Goal: Task Accomplishment & Management: Manage account settings

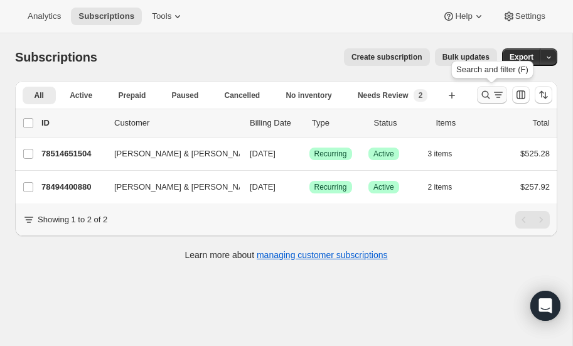
click at [486, 92] on icon "Search and filter results" at bounding box center [486, 95] width 13 height 13
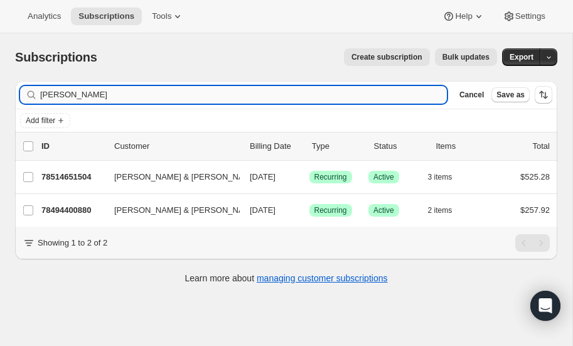
click at [108, 96] on input "hirsch" at bounding box center [243, 95] width 407 height 18
type input "h"
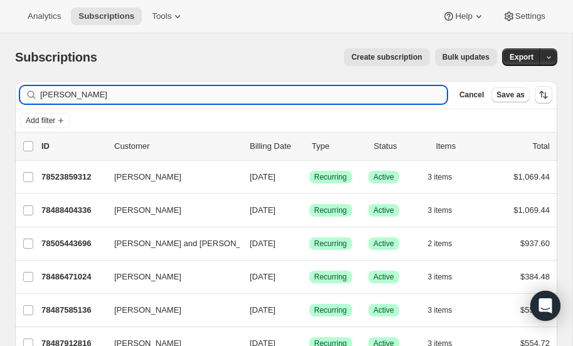
type input "[PERSON_NAME]"
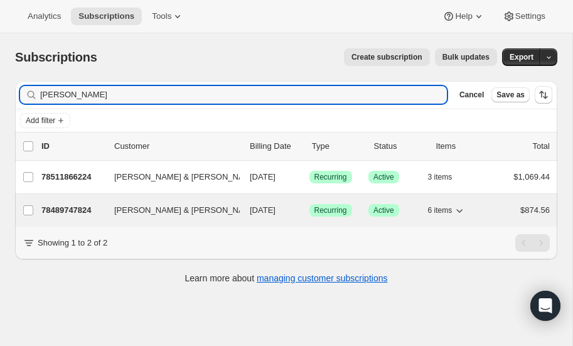
click at [70, 207] on p "78489747824" at bounding box center [72, 210] width 63 height 13
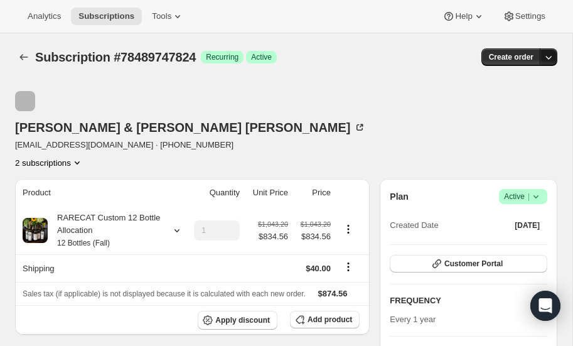
click at [547, 57] on icon "button" at bounding box center [549, 58] width 6 height 4
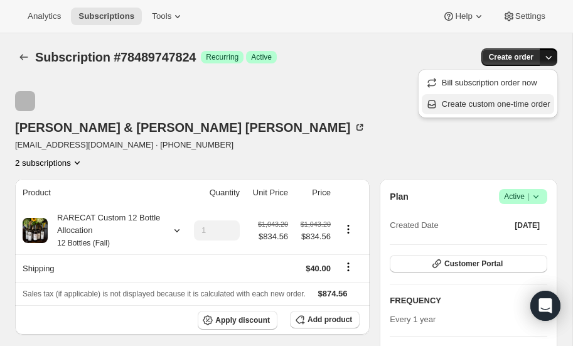
click at [495, 102] on span "Create custom one-time order" at bounding box center [496, 103] width 109 height 9
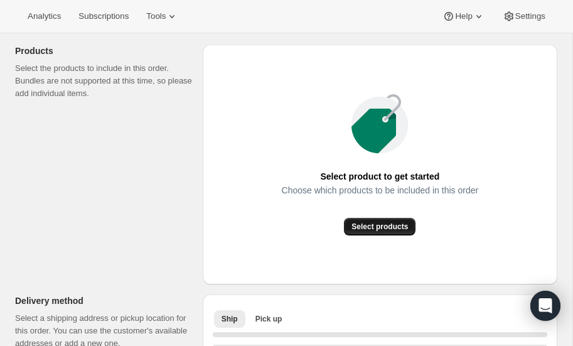
scroll to position [136, 0]
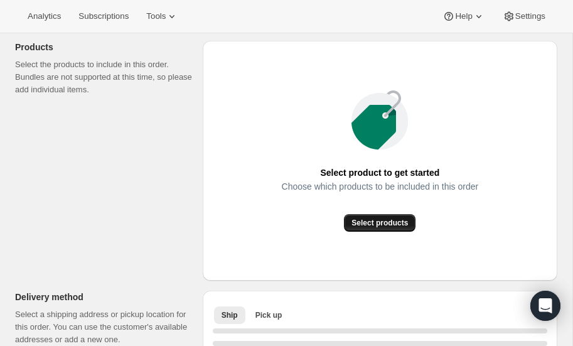
click at [373, 221] on span "Select products" at bounding box center [380, 223] width 56 height 10
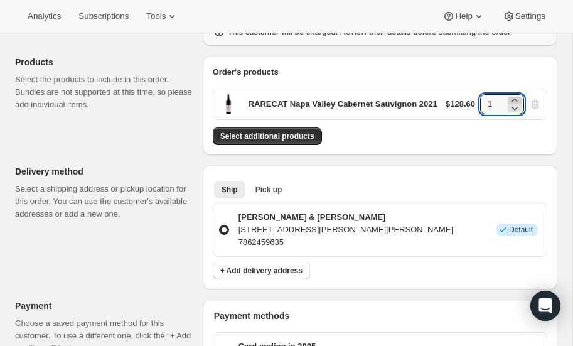
click at [516, 97] on icon at bounding box center [514, 100] width 13 height 13
type input "3"
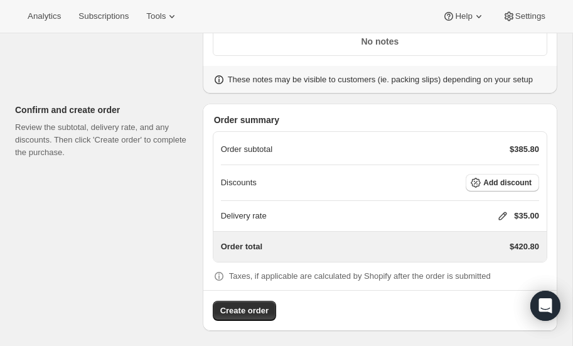
scroll to position [554, 0]
click at [502, 177] on span "Add discount" at bounding box center [507, 182] width 48 height 10
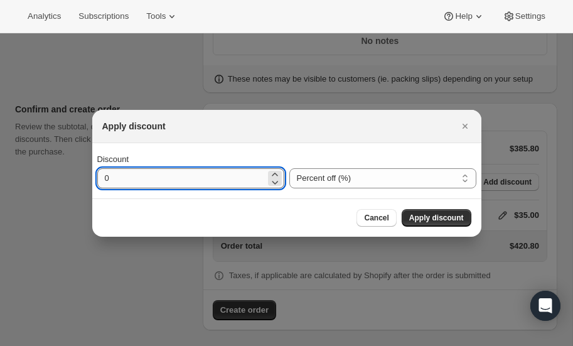
click at [174, 173] on input "0" at bounding box center [181, 178] width 168 height 20
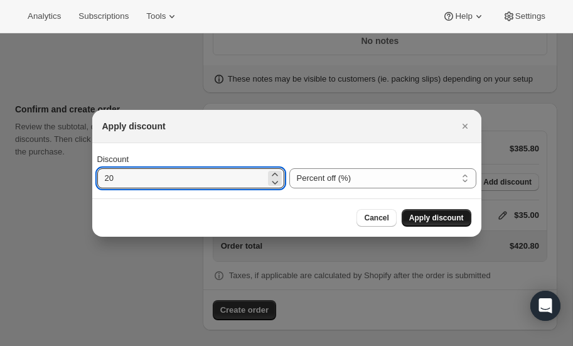
type input "20"
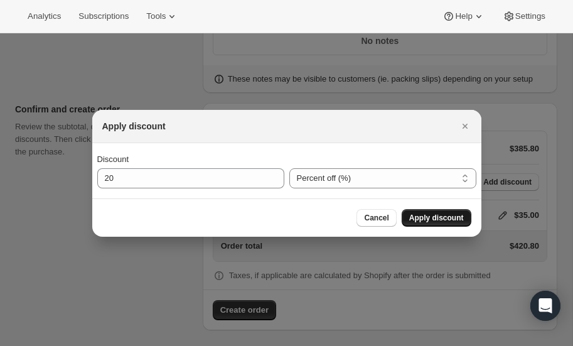
click at [440, 215] on span "Apply discount" at bounding box center [436, 218] width 55 height 10
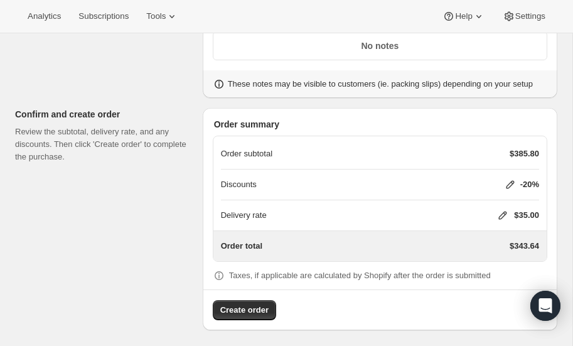
click at [502, 212] on icon at bounding box center [503, 216] width 8 height 8
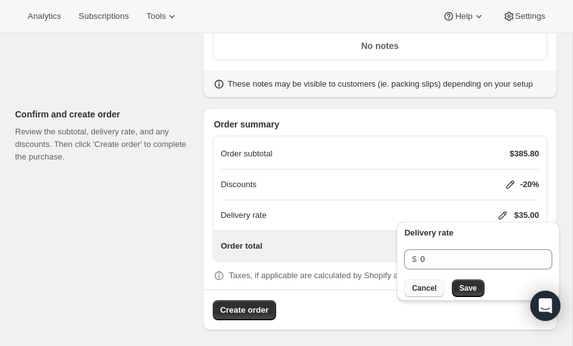
click at [429, 286] on span "Cancel" at bounding box center [424, 288] width 24 height 10
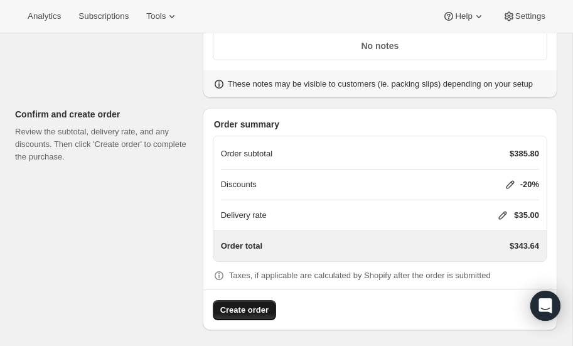
click at [247, 304] on span "Create order" at bounding box center [244, 310] width 48 height 13
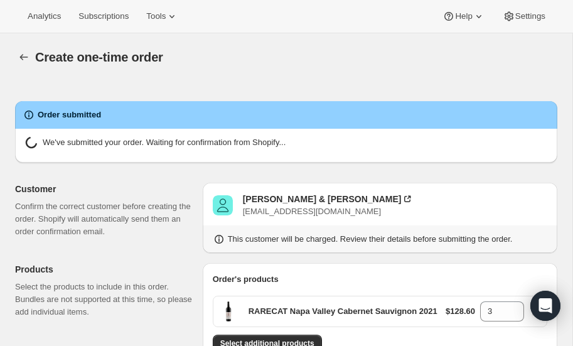
radio input "true"
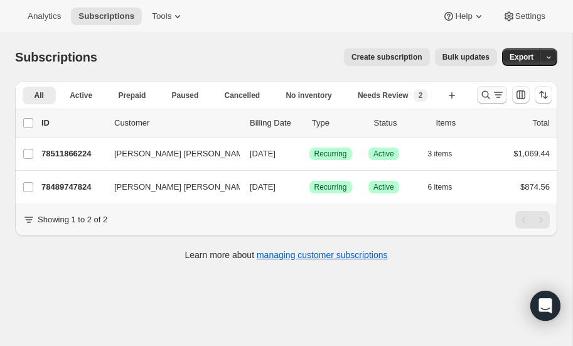
click at [483, 92] on icon "Search and filter results" at bounding box center [486, 95] width 13 height 13
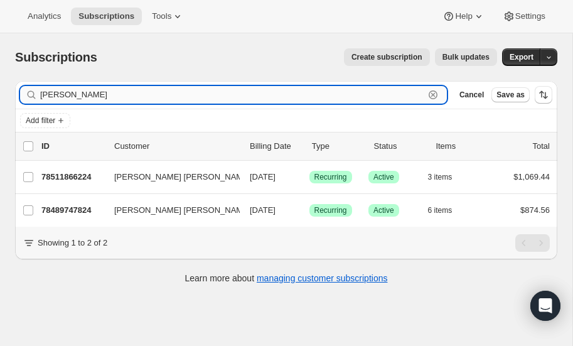
click at [133, 95] on input "[PERSON_NAME]" at bounding box center [232, 95] width 384 height 18
type input "m"
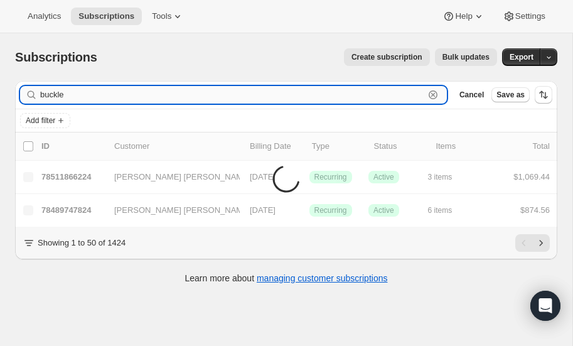
type input "buckle"
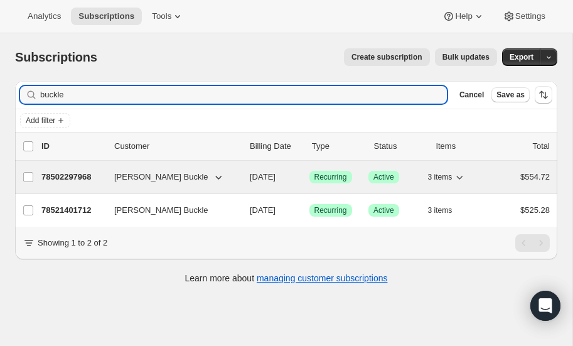
click at [70, 173] on p "78502297968" at bounding box center [72, 177] width 63 height 13
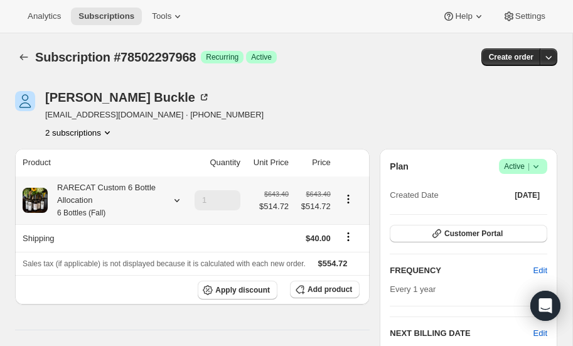
click at [175, 199] on icon at bounding box center [176, 200] width 5 height 3
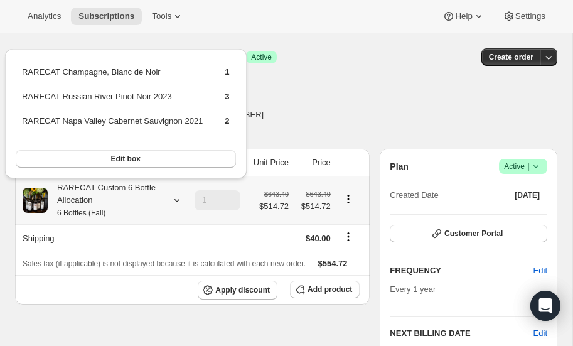
click at [175, 199] on icon at bounding box center [176, 200] width 5 height 3
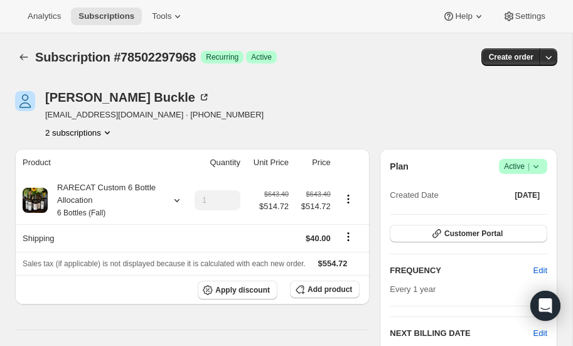
click at [541, 165] on icon at bounding box center [536, 166] width 13 height 13
click at [370, 77] on div "Subscription #78502297968. This page is ready Subscription #78502297968 Success…" at bounding box center [286, 57] width 542 height 48
click at [539, 163] on icon at bounding box center [536, 166] width 13 height 13
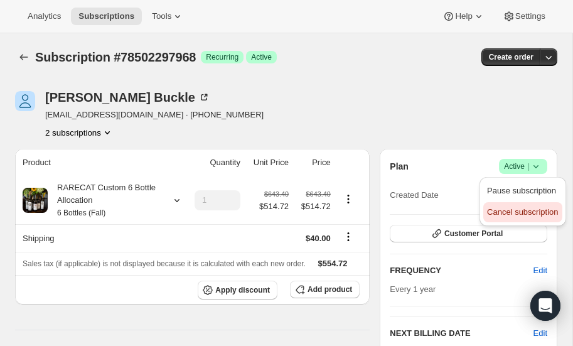
click at [509, 213] on span "Cancel subscription" at bounding box center [522, 211] width 71 height 9
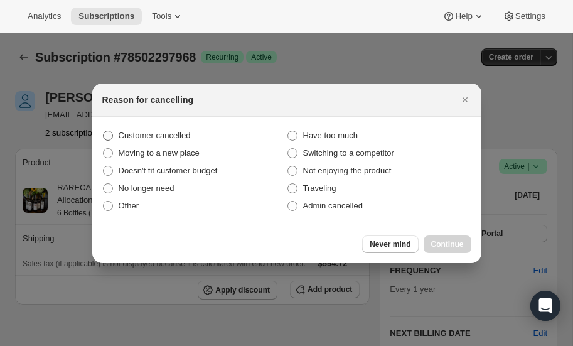
click at [107, 134] on span ":rc0:" at bounding box center [108, 136] width 10 height 10
click at [104, 131] on input "Customer cancelled" at bounding box center [103, 131] width 1 height 1
radio input "true"
click at [445, 239] on span "Continue" at bounding box center [447, 244] width 33 height 10
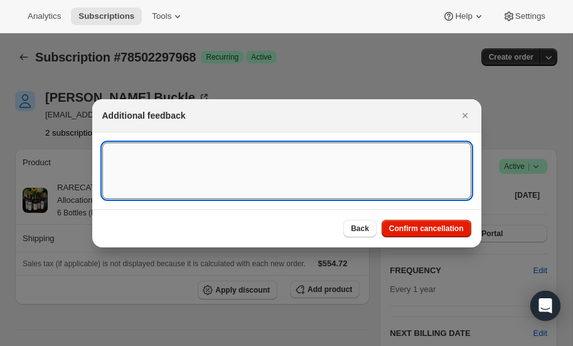
click at [248, 171] on textarea ":rc0:" at bounding box center [286, 170] width 369 height 56
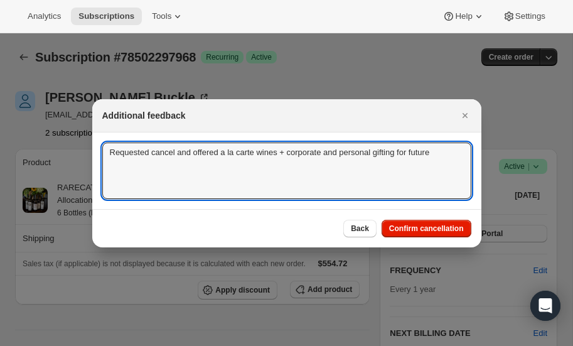
drag, startPoint x: 110, startPoint y: 153, endPoint x: 459, endPoint y: 134, distance: 350.1
click at [459, 134] on section "Requested cancel and offered a la carte wines + corporate and personal gifting …" at bounding box center [286, 170] width 389 height 77
type textarea "Requested cancel and offered a la carte wines + corporate and personal gifting …"
click at [443, 222] on button "Confirm cancellation" at bounding box center [427, 229] width 90 height 18
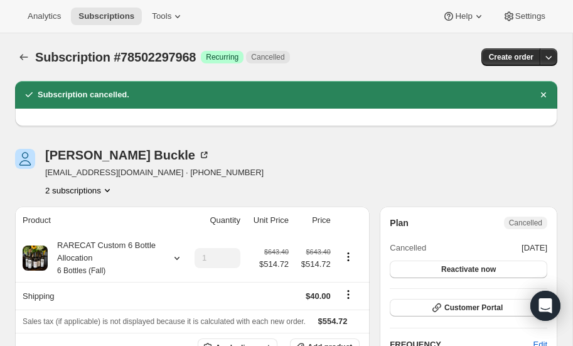
click at [109, 186] on icon "Product actions" at bounding box center [107, 190] width 13 height 13
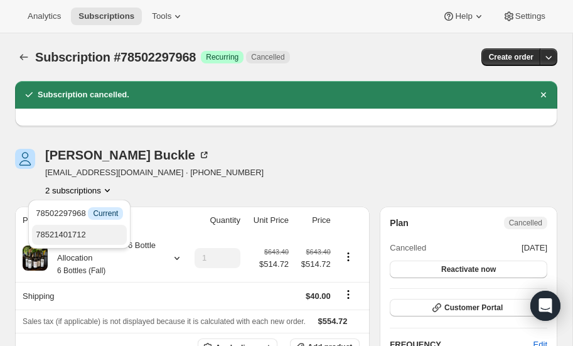
click at [79, 233] on span "78521401712" at bounding box center [61, 234] width 50 height 9
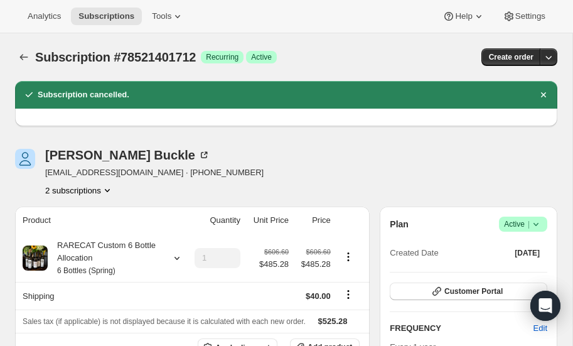
click at [540, 221] on icon at bounding box center [536, 224] width 13 height 13
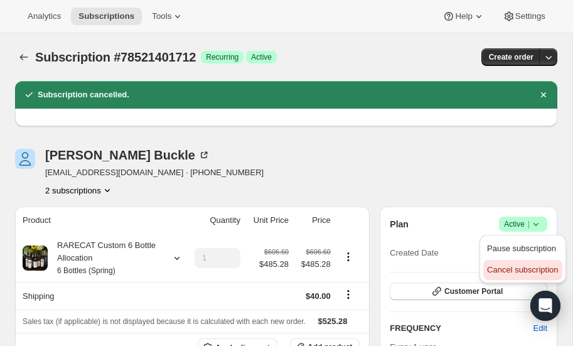
click at [507, 270] on span "Cancel subscription" at bounding box center [522, 269] width 71 height 9
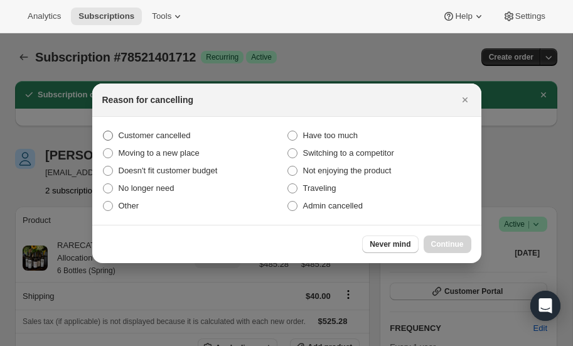
click at [105, 134] on span ":ria:" at bounding box center [108, 136] width 10 height 10
click at [104, 131] on input "Customer cancelled" at bounding box center [103, 131] width 1 height 1
radio input "true"
click at [443, 244] on span "Continue" at bounding box center [447, 244] width 33 height 10
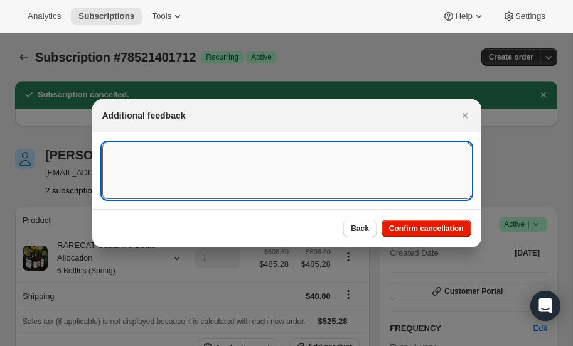
click at [139, 154] on textarea ":ria:" at bounding box center [286, 170] width 369 height 56
paste textarea "Requested cancel and offered a la carte wines + corporate and personal gifting …"
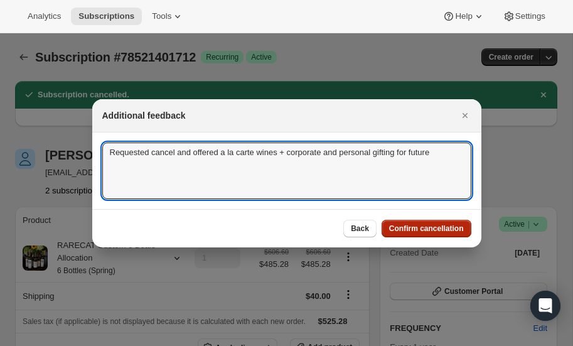
type textarea "Requested cancel and offered a la carte wines + corporate and personal gifting …"
click at [405, 228] on span "Confirm cancellation" at bounding box center [426, 228] width 75 height 10
